Goal: Task Accomplishment & Management: Manage account settings

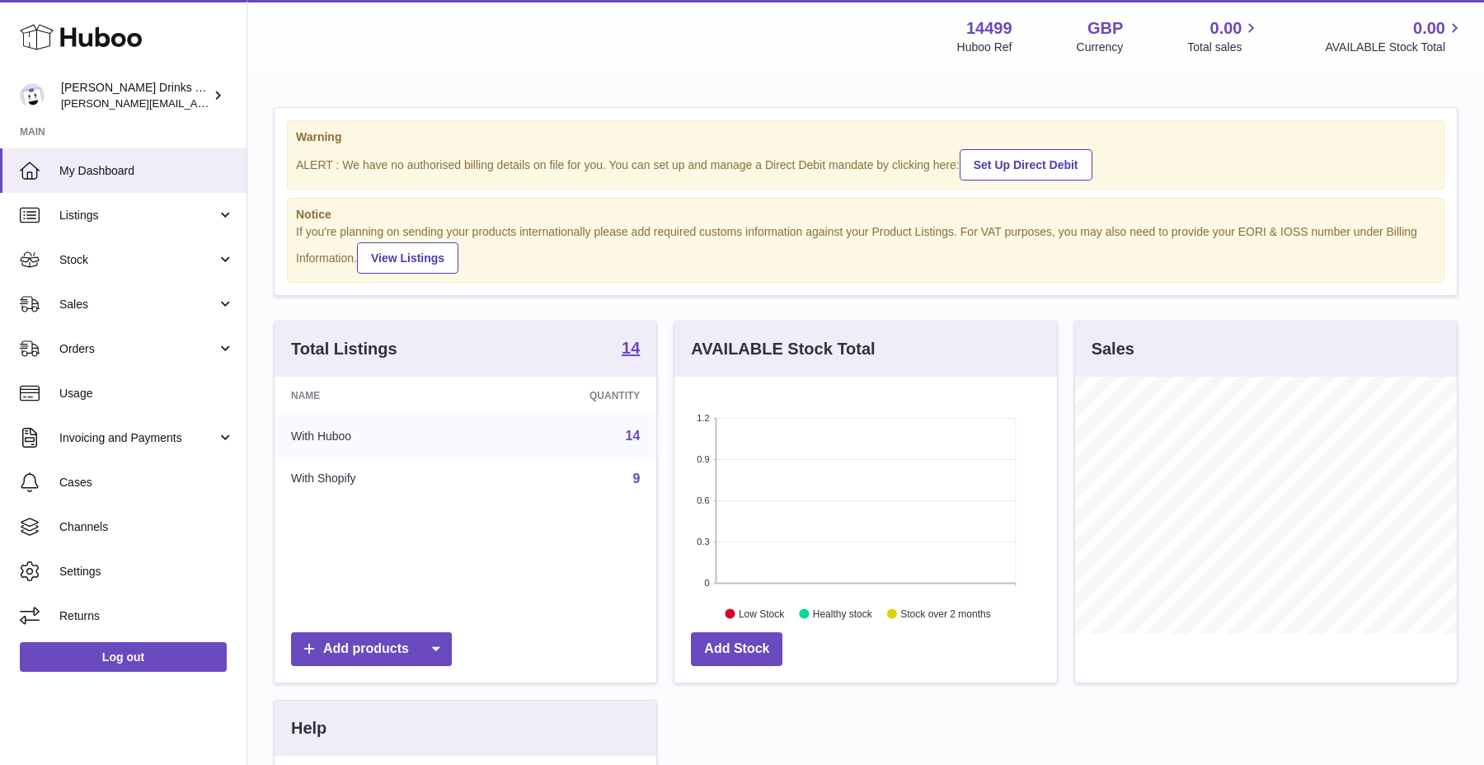
scroll to position [59, 0]
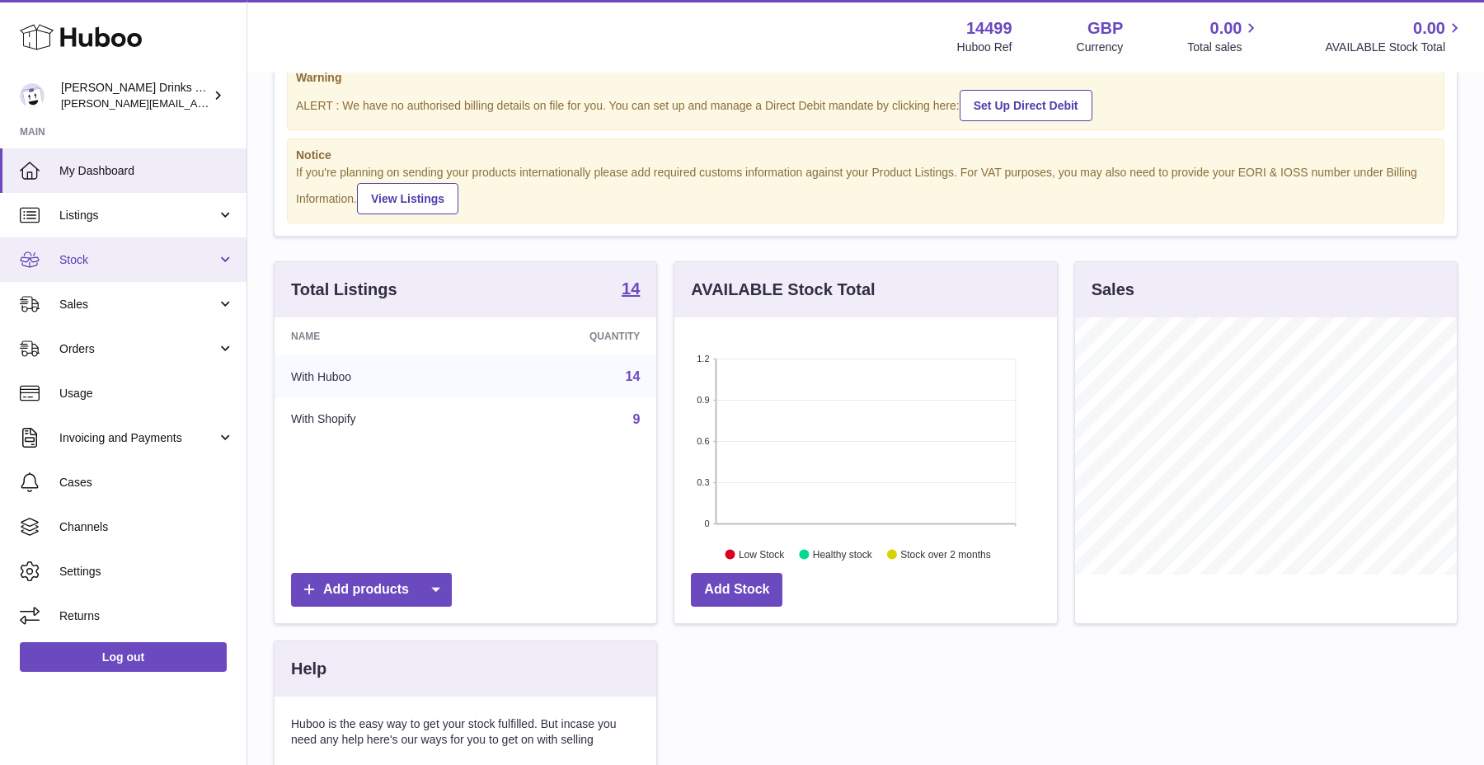
click at [129, 240] on link "Stock" at bounding box center [123, 259] width 247 height 45
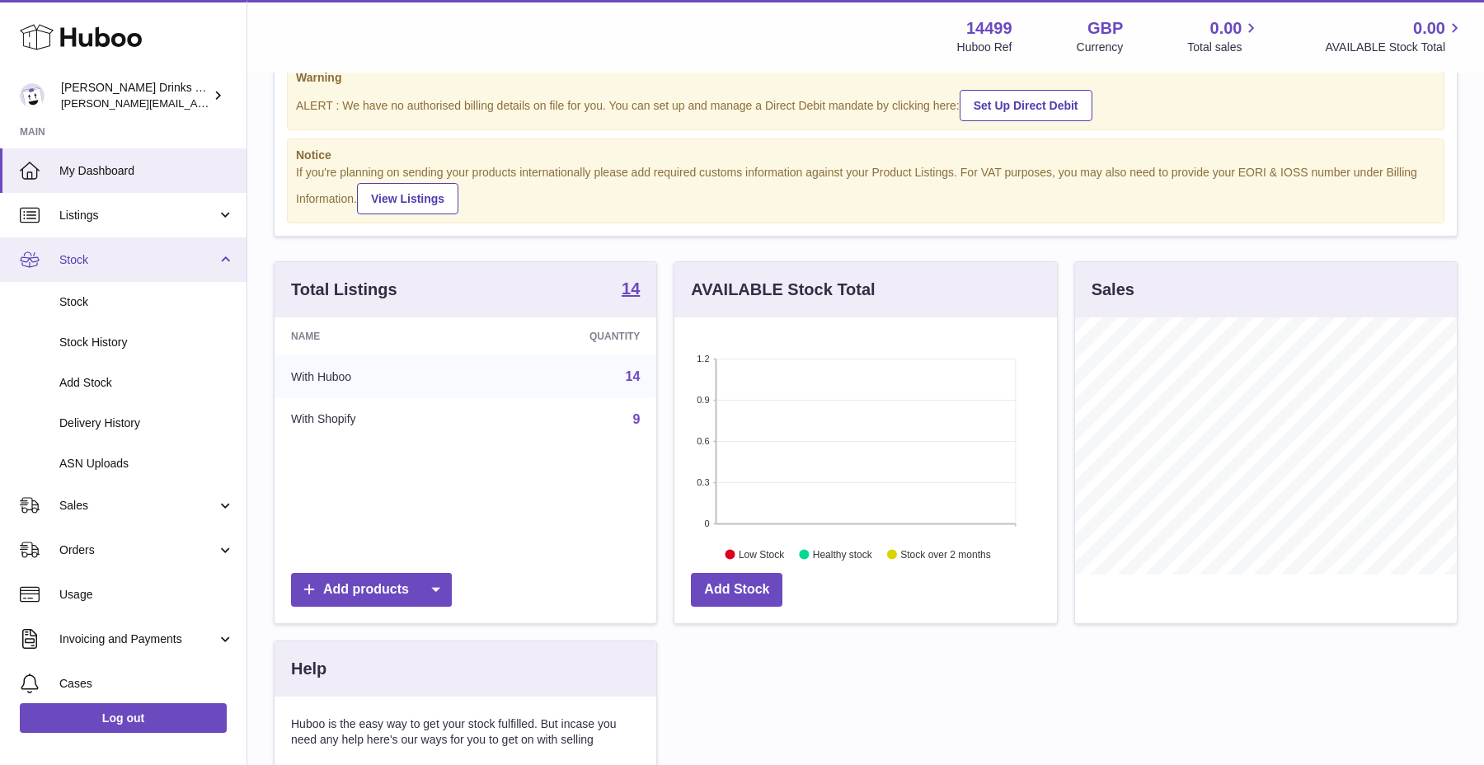
click at [129, 240] on link "Stock" at bounding box center [123, 259] width 247 height 45
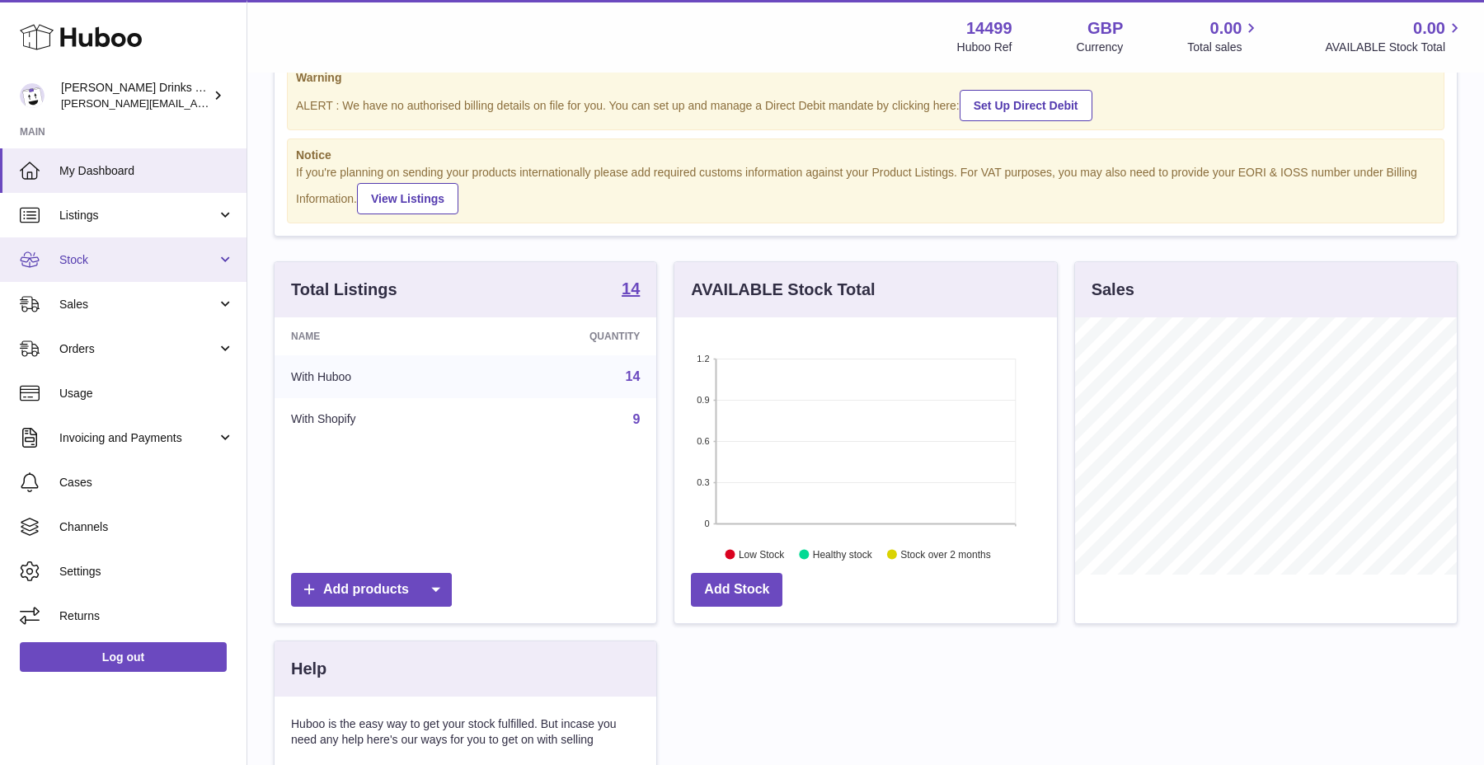
click at [129, 240] on link "Stock" at bounding box center [123, 259] width 247 height 45
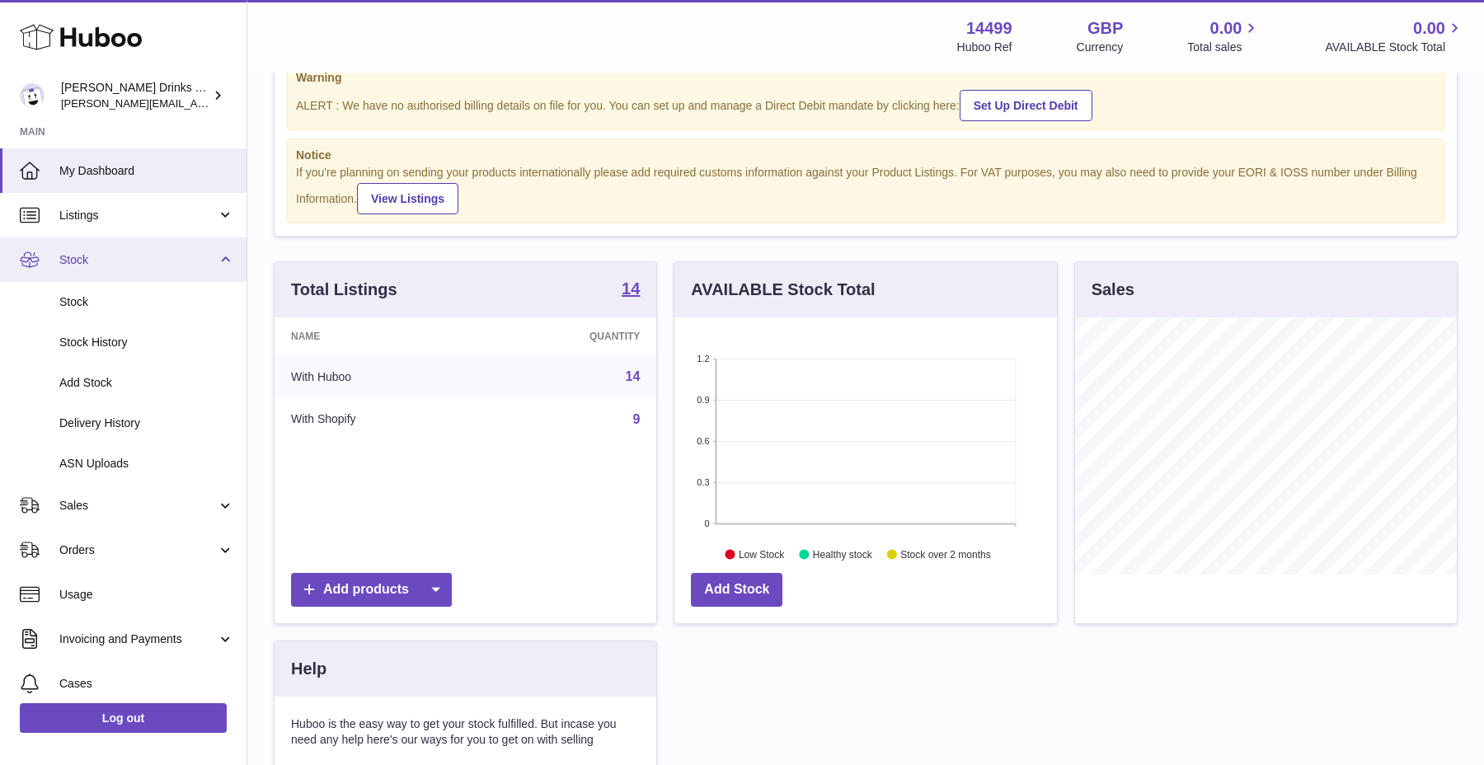
click at [129, 240] on link "Stock" at bounding box center [123, 259] width 247 height 45
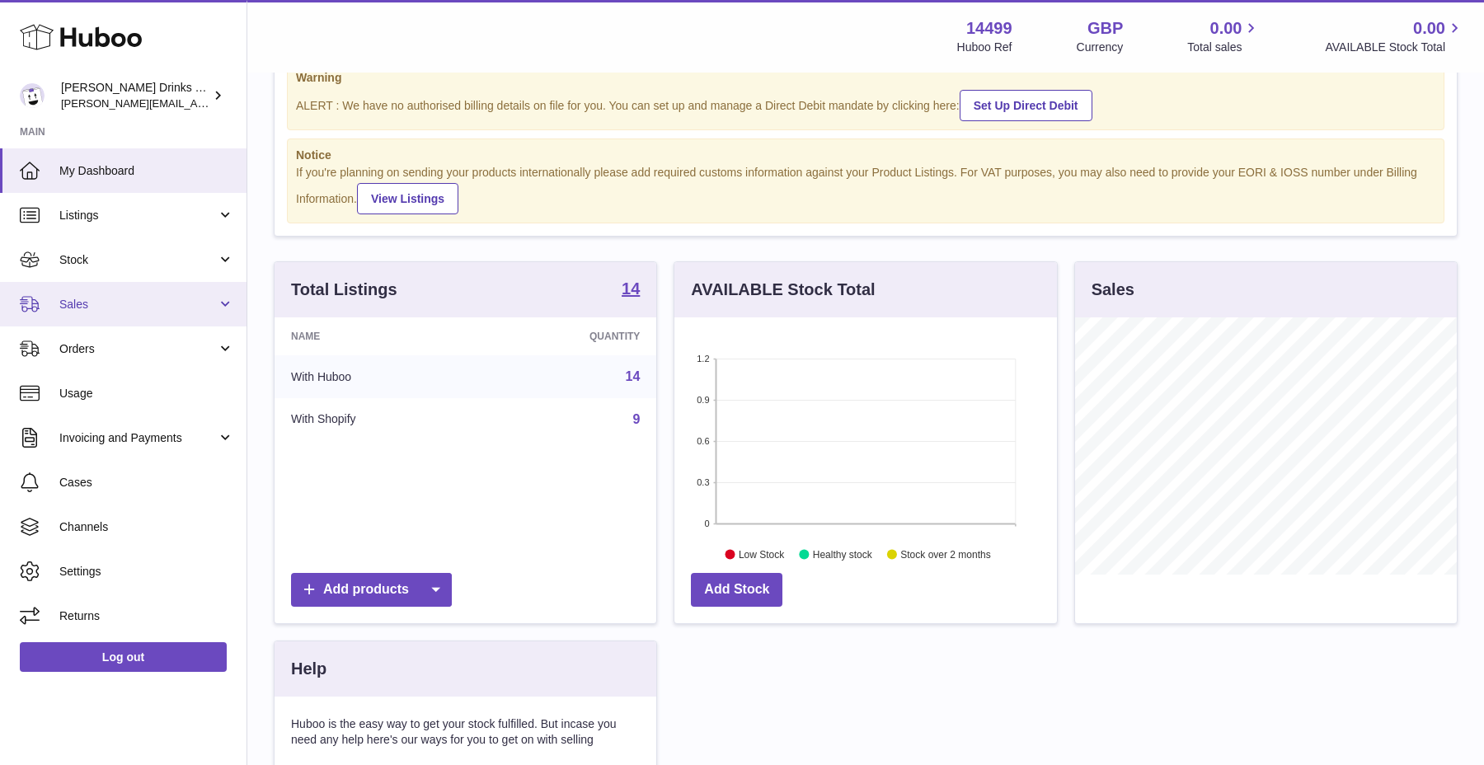
click at [144, 304] on span "Sales" at bounding box center [138, 305] width 158 height 16
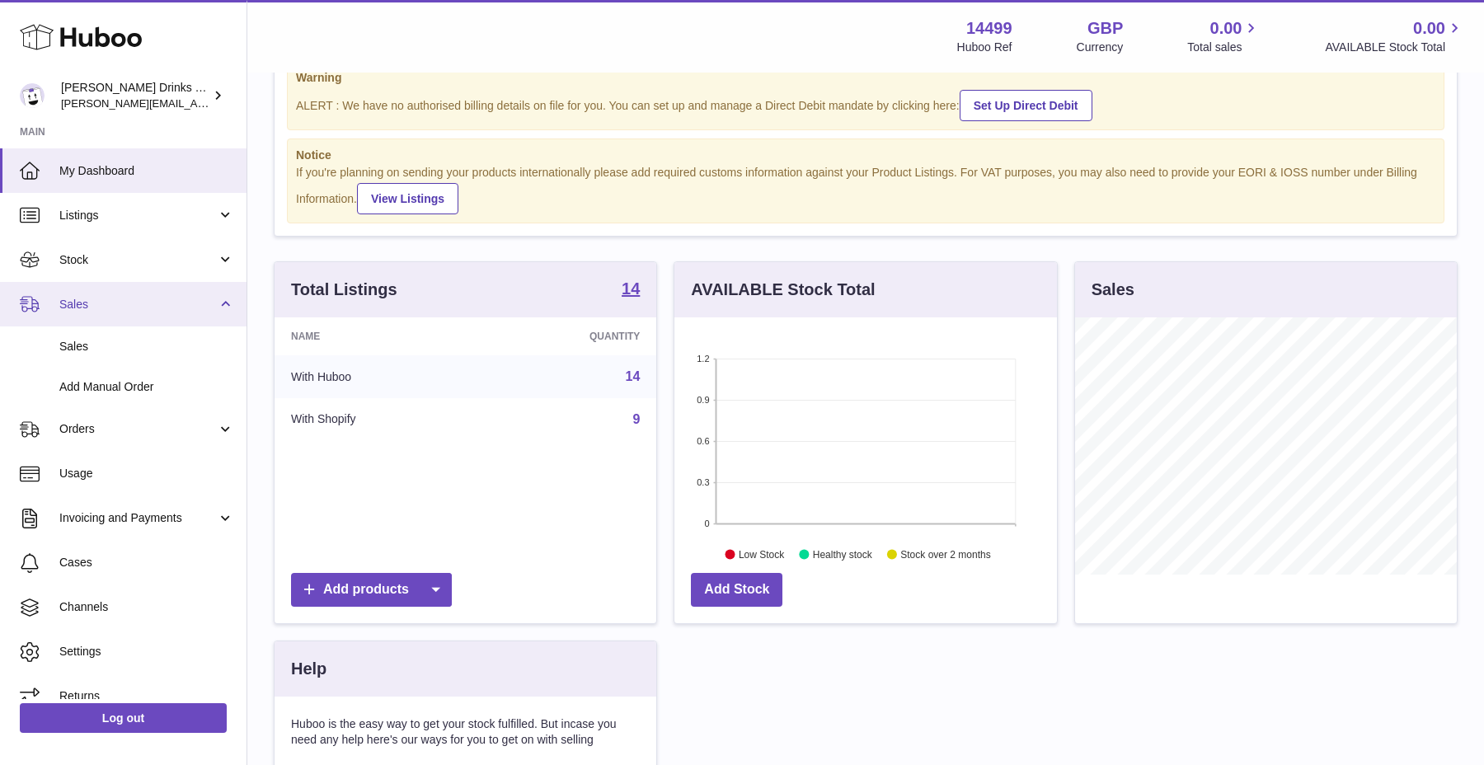
click at [144, 304] on span "Sales" at bounding box center [138, 305] width 158 height 16
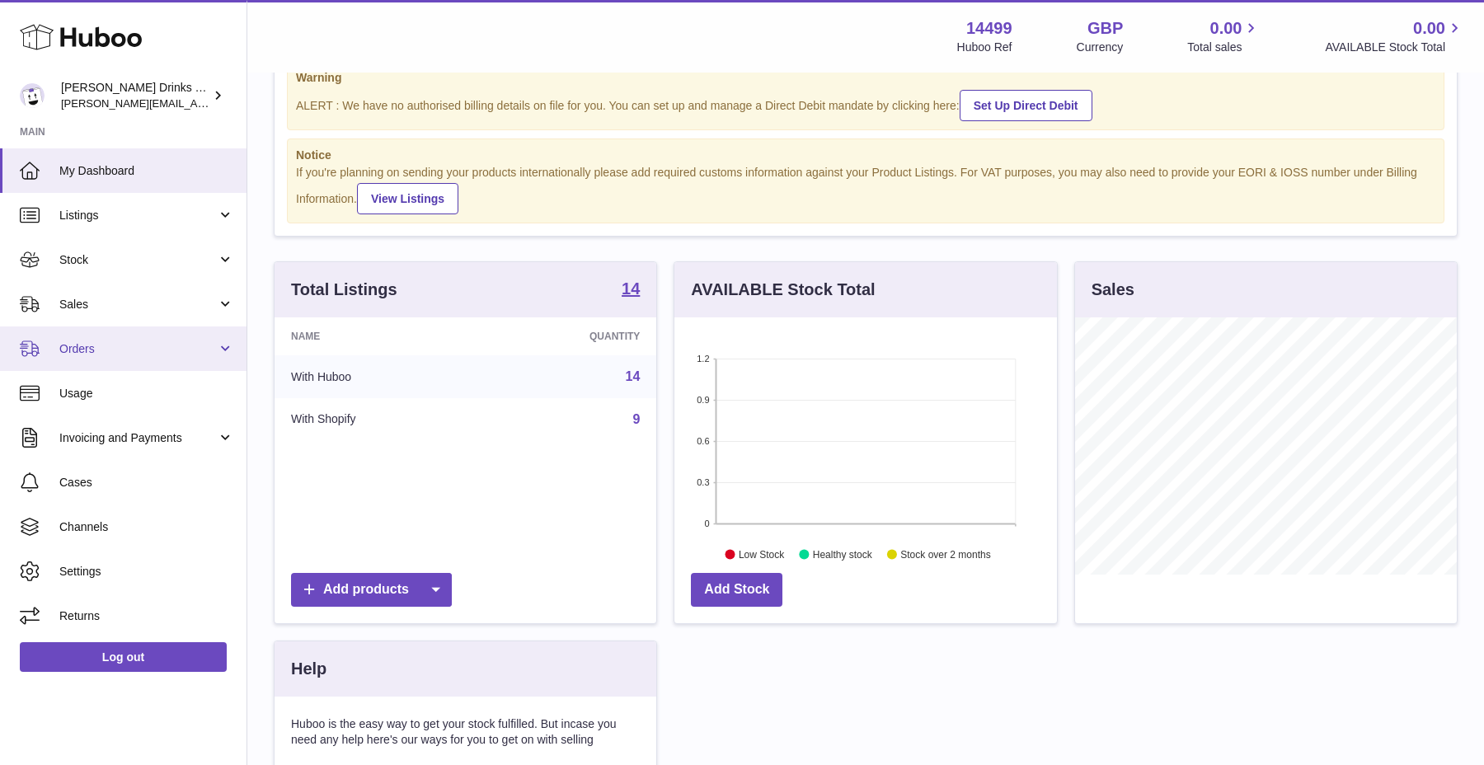
click at [130, 365] on link "Orders" at bounding box center [123, 349] width 247 height 45
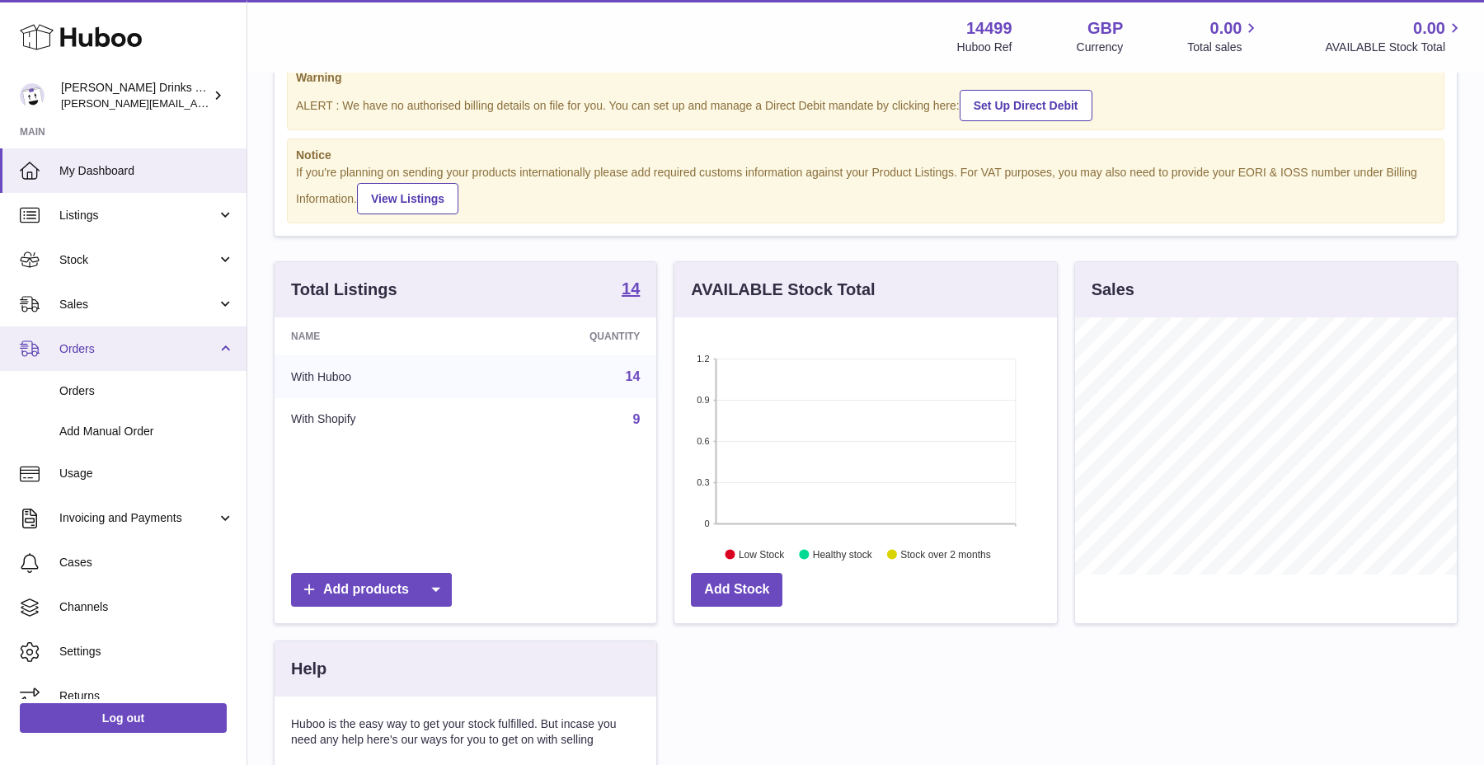
click at [130, 365] on link "Orders" at bounding box center [123, 349] width 247 height 45
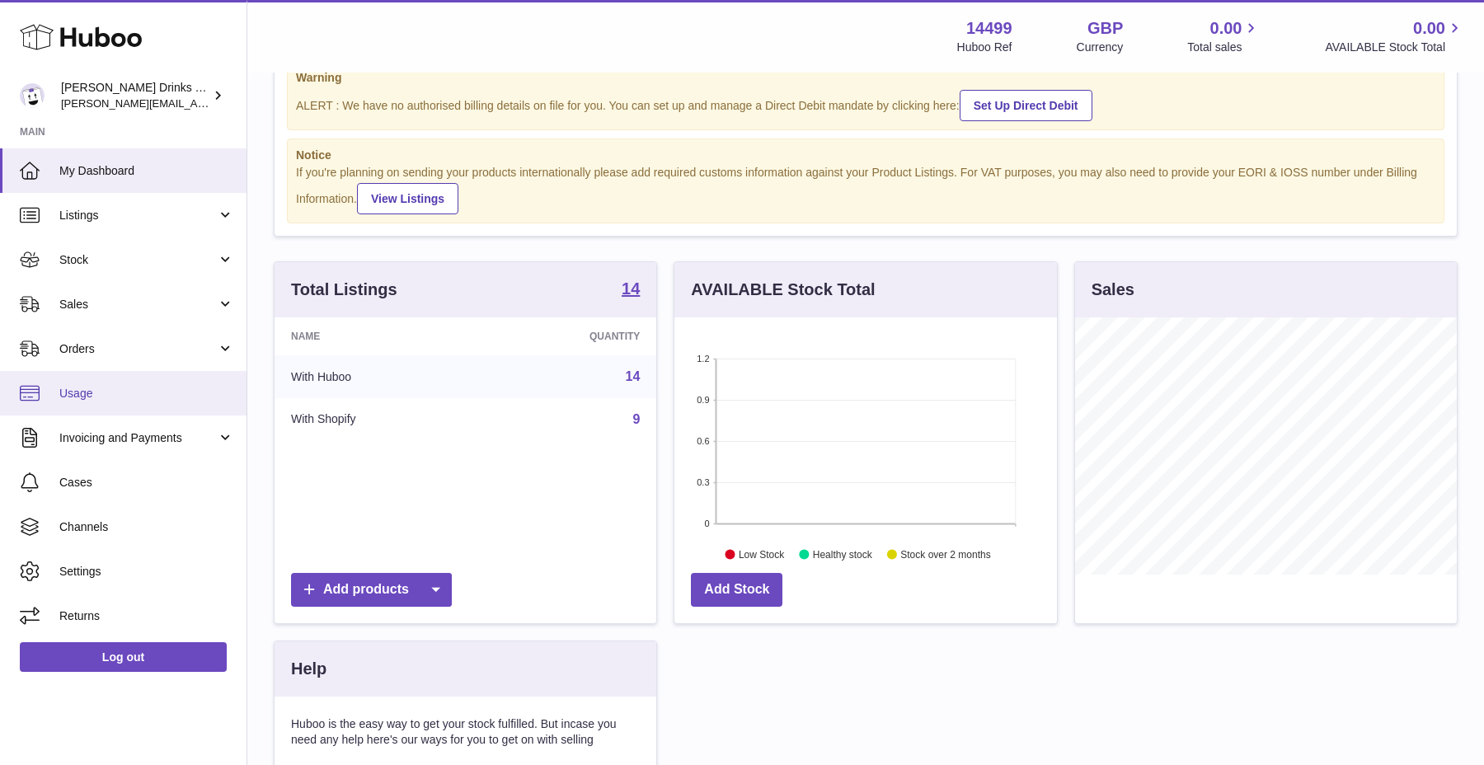
click at [120, 394] on span "Usage" at bounding box center [146, 394] width 175 height 16
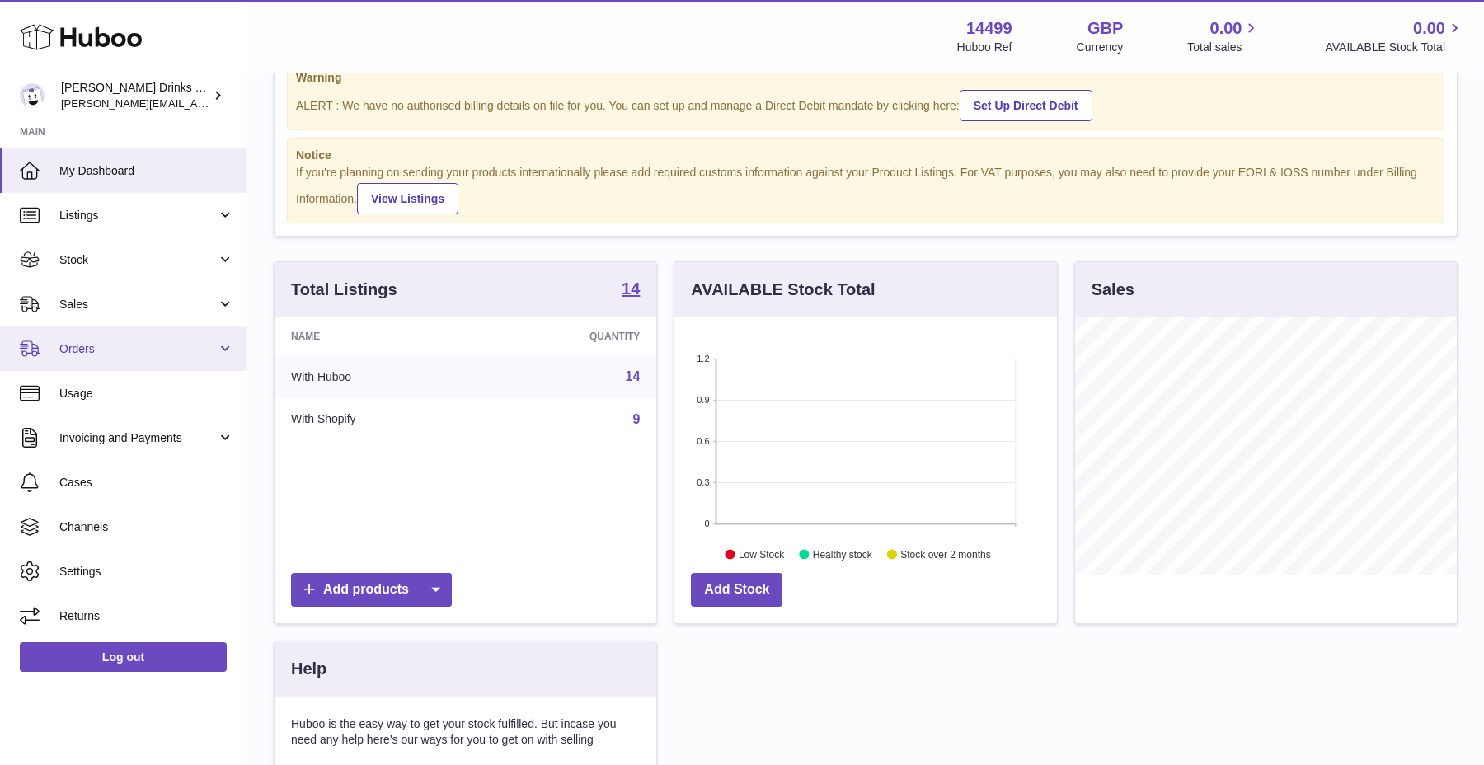
click at [133, 361] on link "Orders" at bounding box center [123, 349] width 247 height 45
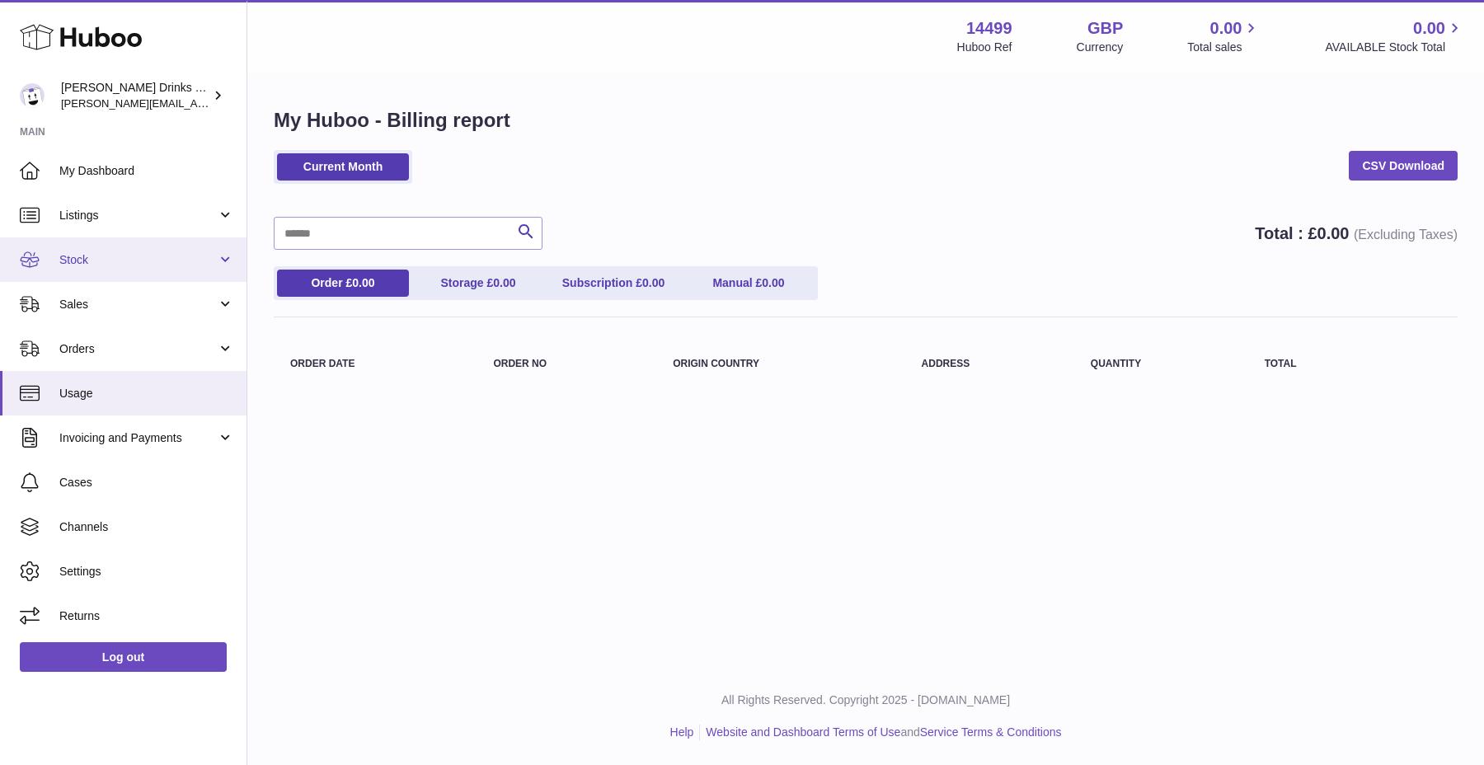
click at [146, 267] on link "Stock" at bounding box center [123, 259] width 247 height 45
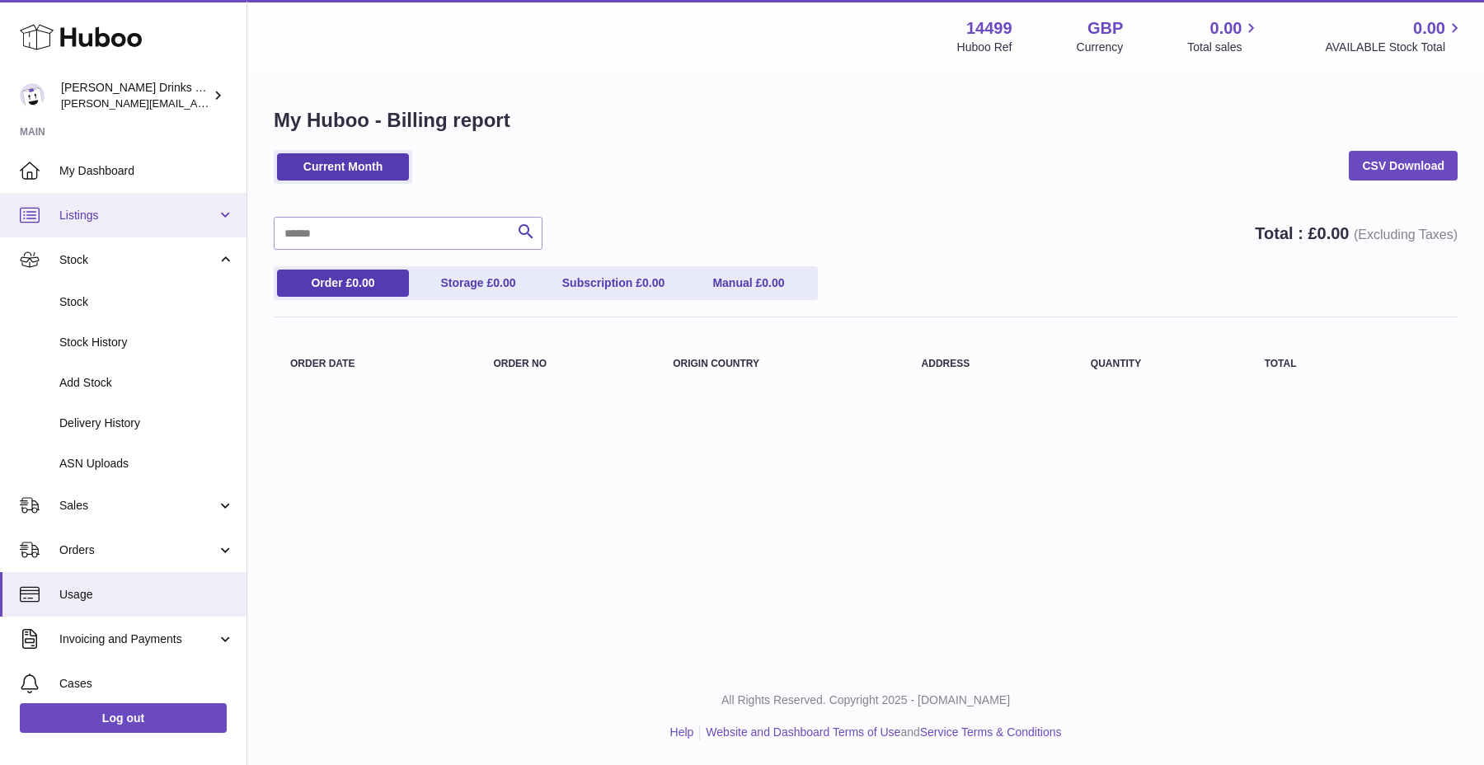
click at [143, 237] on link "Listings" at bounding box center [123, 215] width 247 height 45
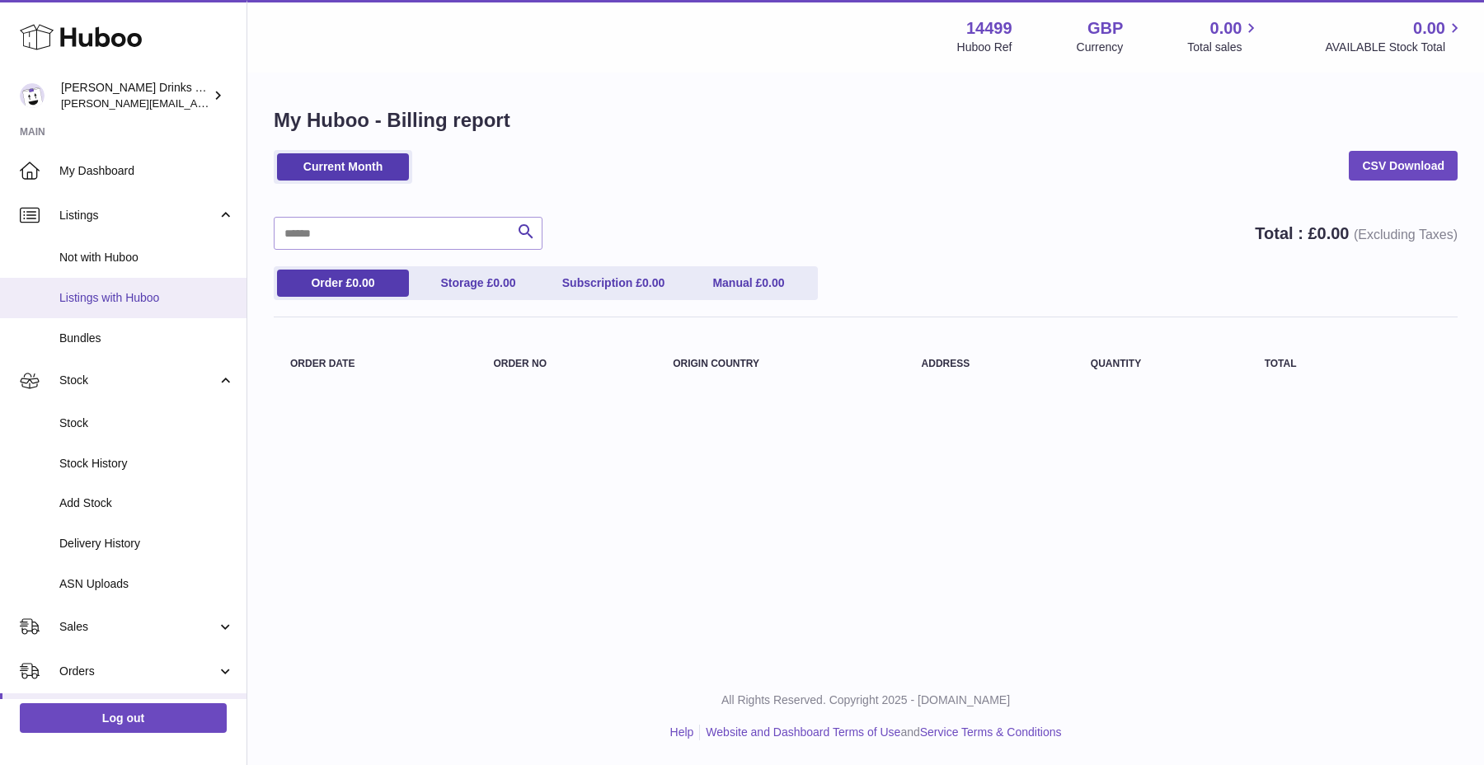
click at [139, 288] on link "Listings with Huboo" at bounding box center [123, 298] width 247 height 40
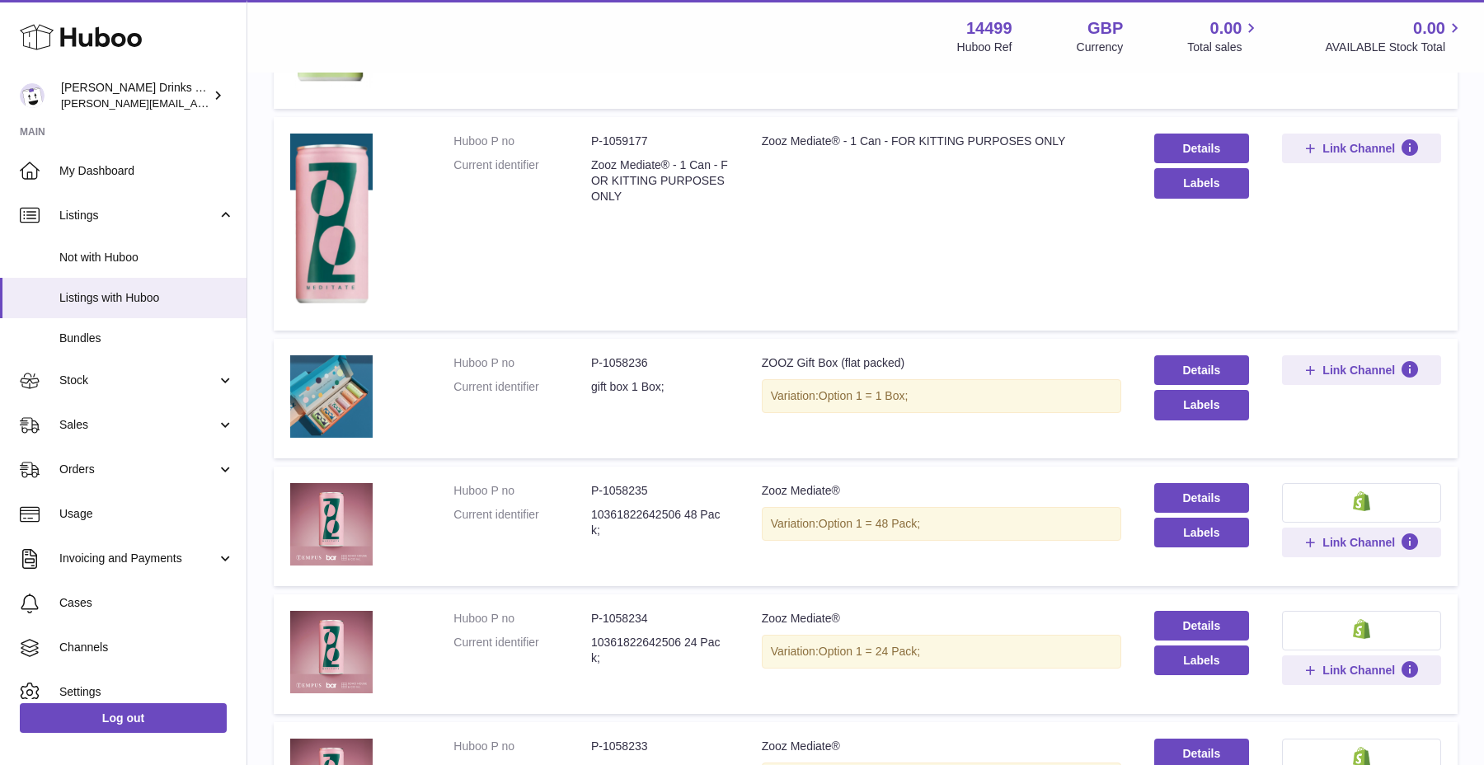
scroll to position [1267, 0]
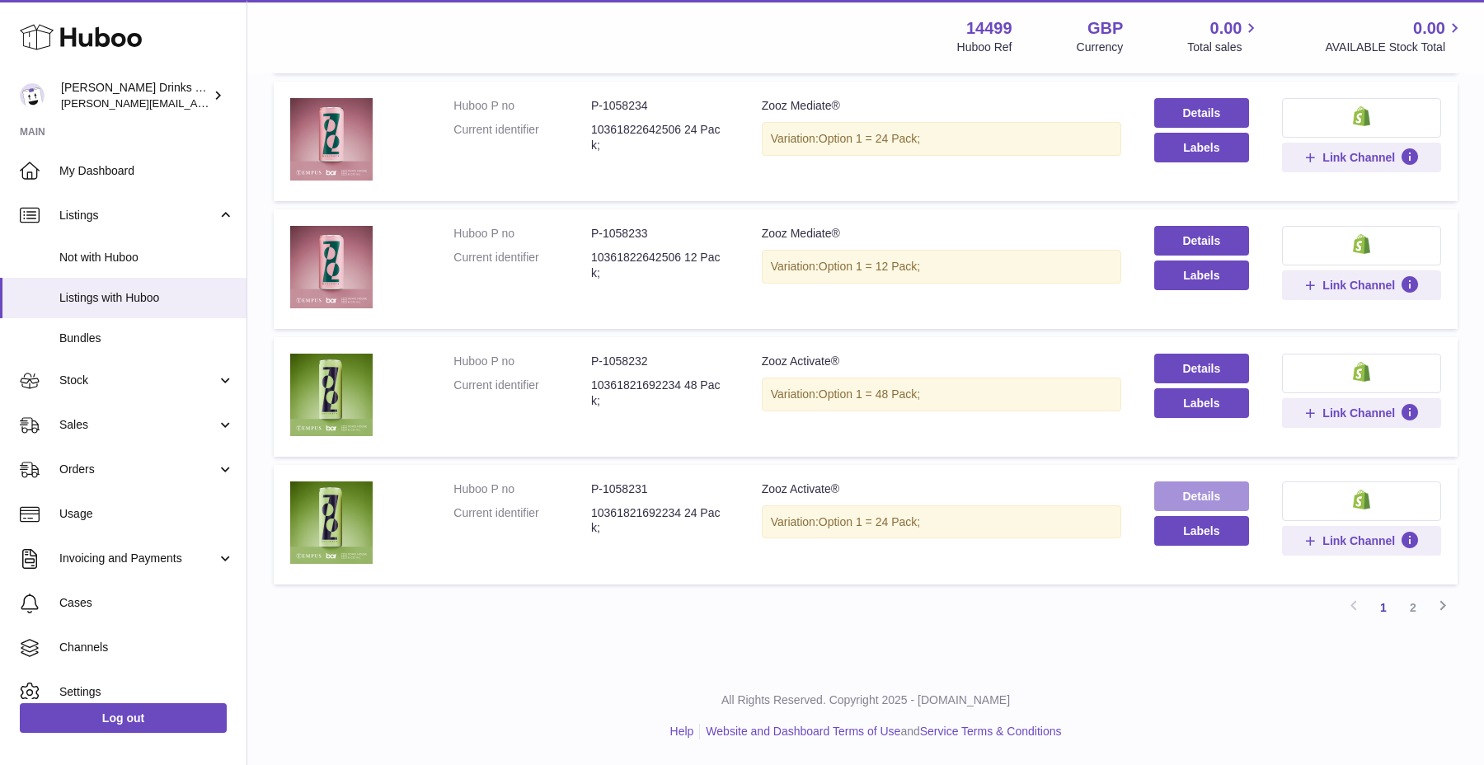
click at [1165, 491] on link "Details" at bounding box center [1201, 497] width 95 height 30
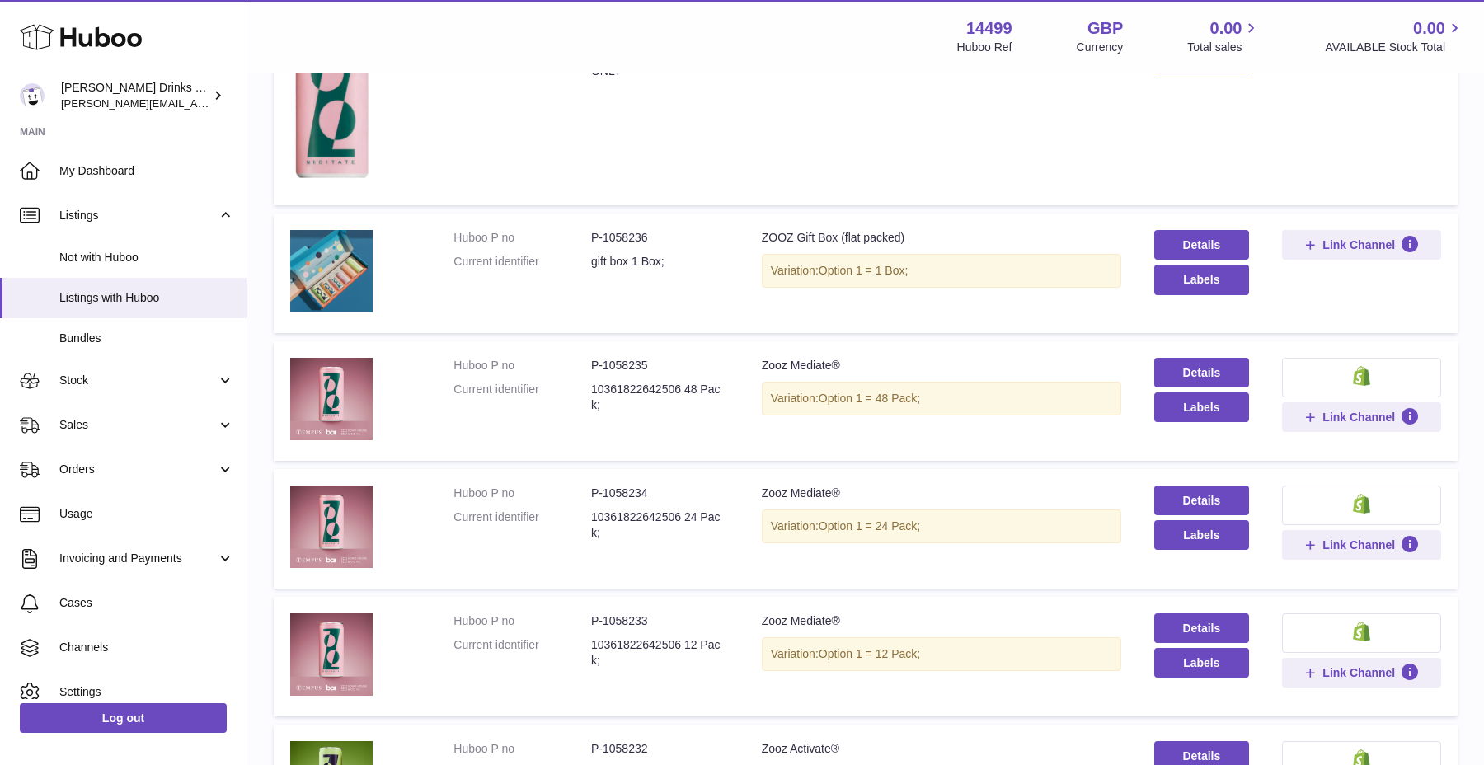
scroll to position [877, 0]
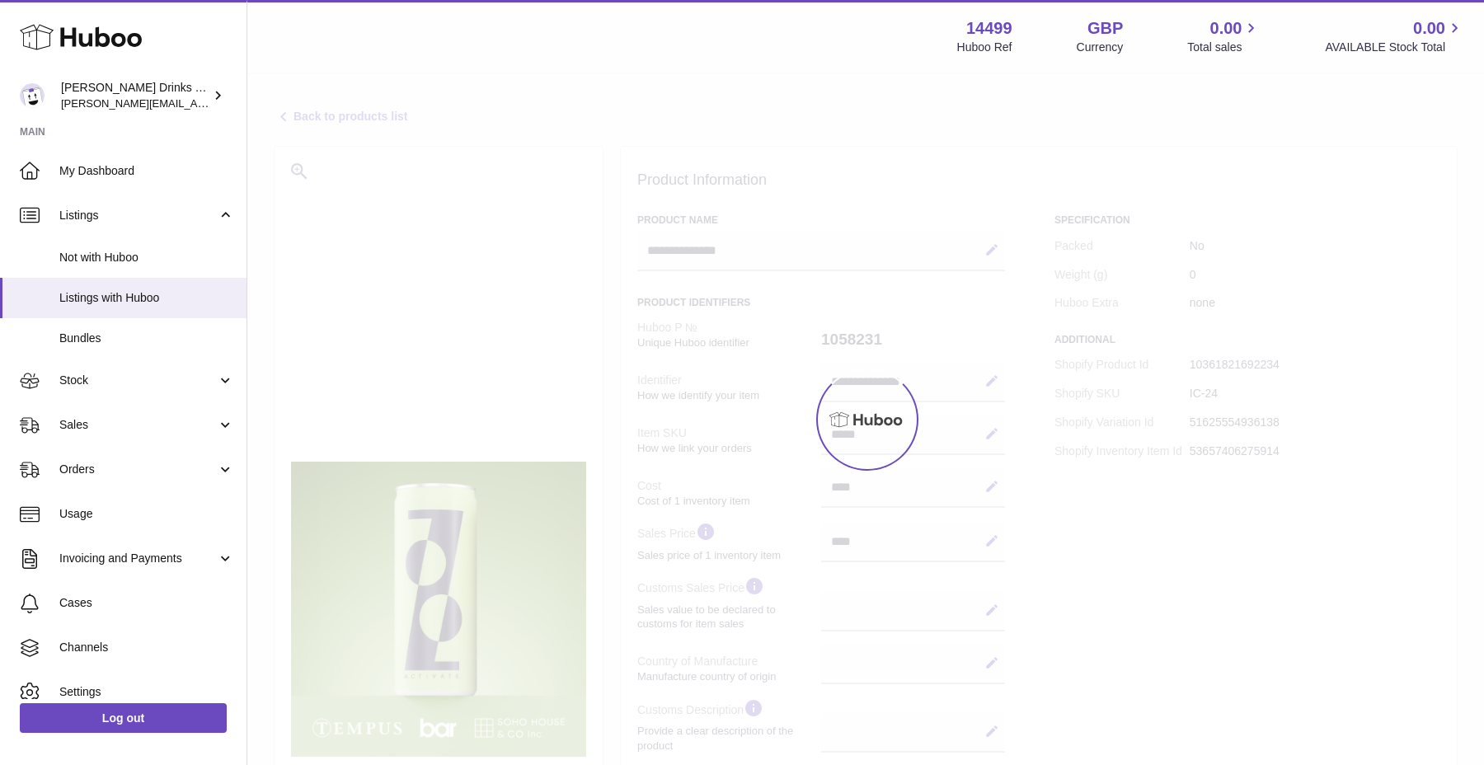
select select
select select "****"
